Goal: Find specific page/section: Find specific page/section

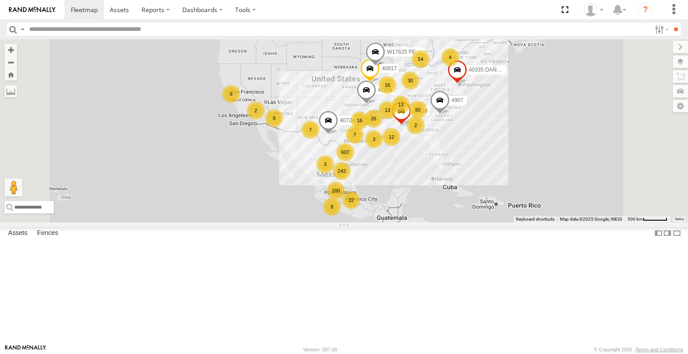
click at [192, 32] on input "text" at bounding box center [338, 29] width 625 height 13
paste input "*****"
type input "*****"
click at [671, 23] on input "**" at bounding box center [676, 29] width 10 height 13
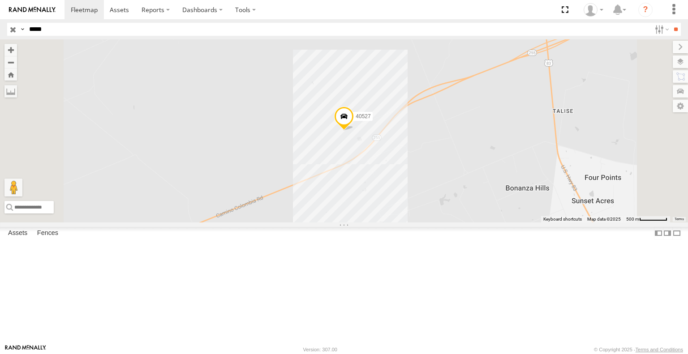
click at [0, 0] on div "40527 All Assets DX LAREDO TX DX Xpress INC 27.80589 -99.50435" at bounding box center [0, 0] width 0 height 0
click at [15, 28] on input "button" at bounding box center [13, 29] width 12 height 13
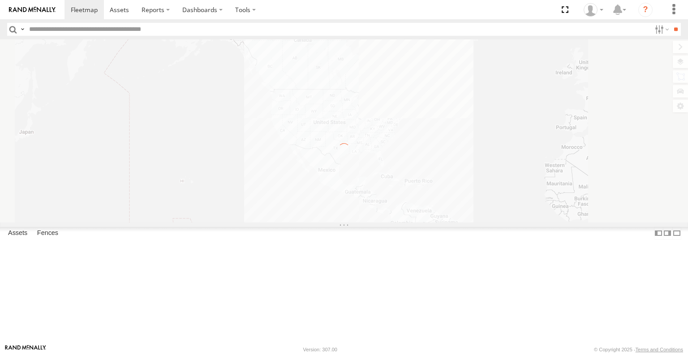
click at [186, 33] on input "text" at bounding box center [338, 29] width 625 height 13
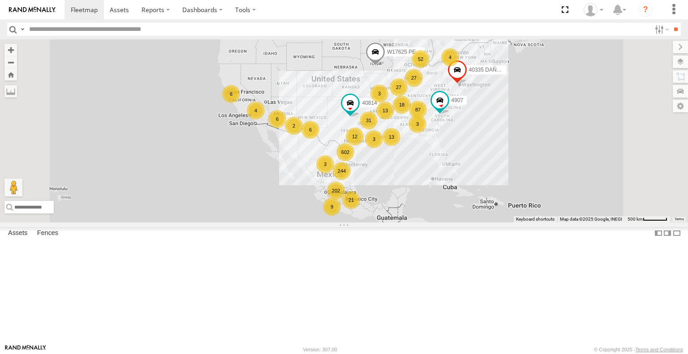
paste input "*****"
type input "*****"
click at [671, 23] on input "**" at bounding box center [676, 29] width 10 height 13
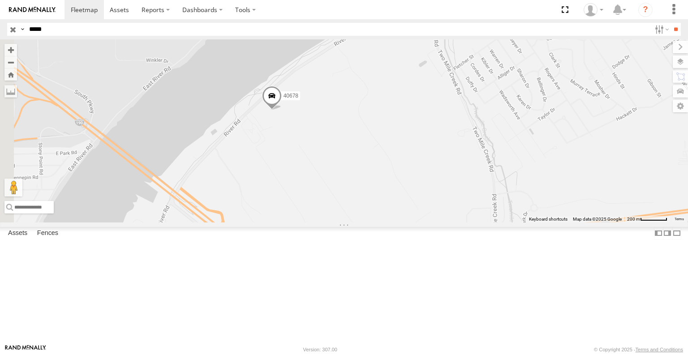
drag, startPoint x: 341, startPoint y: 207, endPoint x: 394, endPoint y: 224, distance: 54.8
click at [394, 222] on div "40678" at bounding box center [344, 130] width 688 height 183
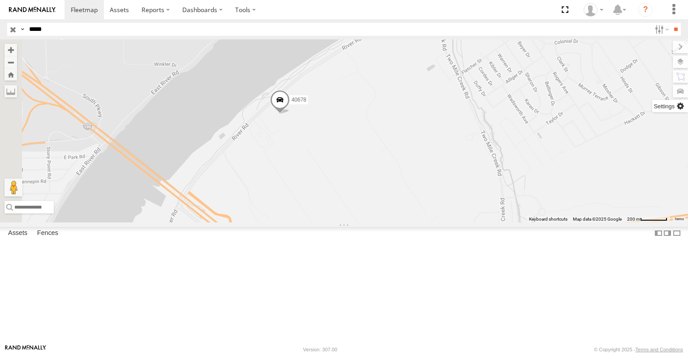
click at [685, 104] on label at bounding box center [670, 106] width 36 height 13
click at [514, 184] on div "40678" at bounding box center [344, 130] width 688 height 183
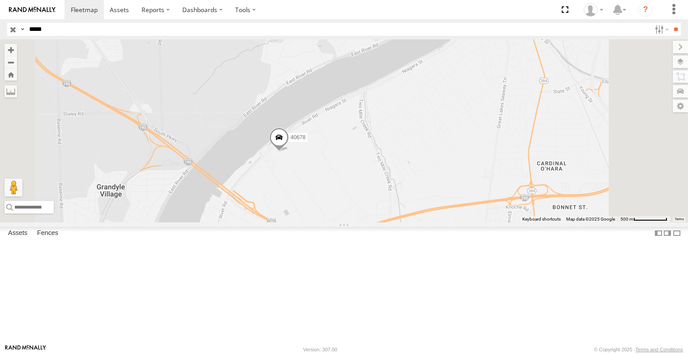
click at [289, 152] on span at bounding box center [279, 140] width 20 height 24
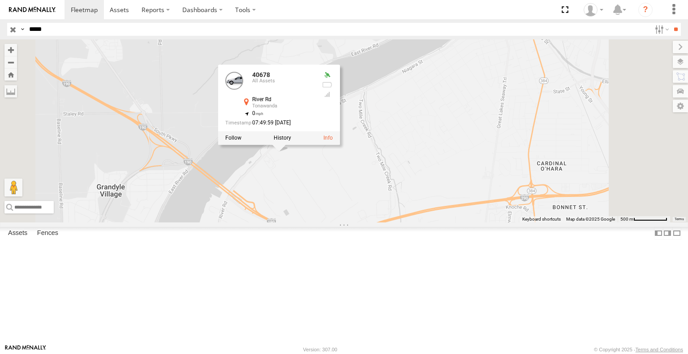
click at [549, 171] on div "40678 40678 All [GEOGRAPHIC_DATA] 43.00185 , -78.92305 0 07:49:59 [DATE]" at bounding box center [344, 130] width 688 height 183
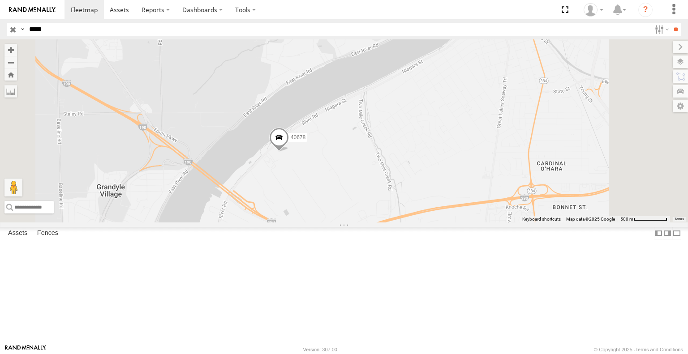
click at [532, 164] on div "40678" at bounding box center [344, 130] width 688 height 183
click at [655, 63] on label at bounding box center [671, 62] width 33 height 13
click at [654, 77] on label at bounding box center [671, 76] width 34 height 13
click at [655, 89] on label at bounding box center [671, 91] width 33 height 13
click at [652, 105] on label at bounding box center [670, 106] width 36 height 13
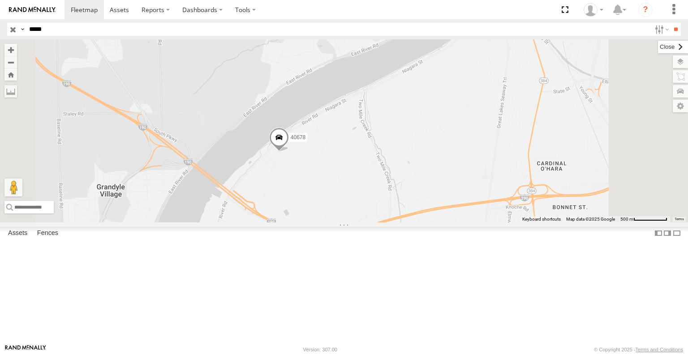
click at [658, 47] on label at bounding box center [673, 47] width 30 height 13
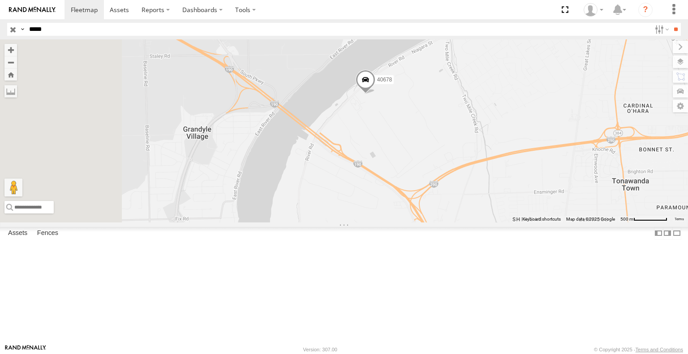
drag, startPoint x: 434, startPoint y: 229, endPoint x: 524, endPoint y: 171, distance: 106.9
click at [524, 171] on div "40678" at bounding box center [344, 130] width 688 height 183
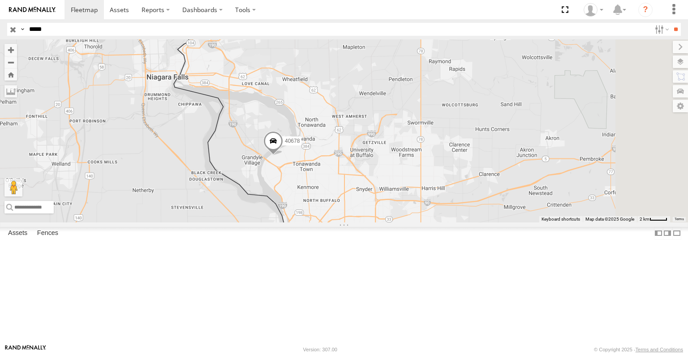
drag, startPoint x: 554, startPoint y: 201, endPoint x: 447, endPoint y: 224, distance: 109.6
click at [447, 222] on div "40678" at bounding box center [344, 130] width 688 height 183
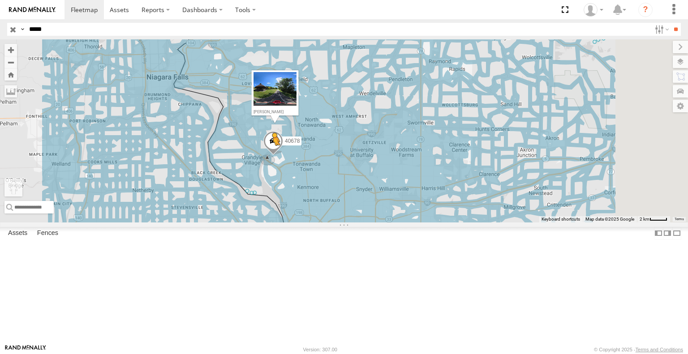
drag, startPoint x: 243, startPoint y: 308, endPoint x: 386, endPoint y: 216, distance: 170.1
click at [386, 216] on div "40678 To activate drag with keyboard, press Alt + Enter. Once in keyboard drag …" at bounding box center [344, 130] width 688 height 183
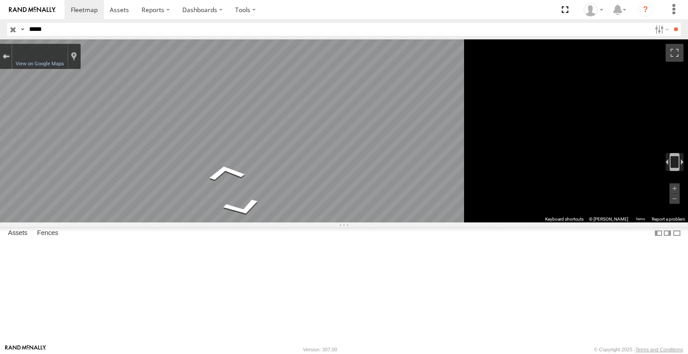
click at [9, 56] on div "Exit the Street View" at bounding box center [6, 56] width 7 height 5
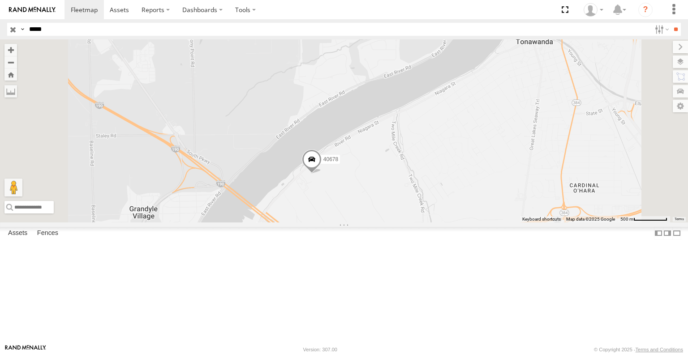
drag, startPoint x: 374, startPoint y: 277, endPoint x: 418, endPoint y: 252, distance: 50.2
click at [418, 222] on div "40678 Loading..." at bounding box center [344, 130] width 688 height 183
